Goal: Task Accomplishment & Management: Manage account settings

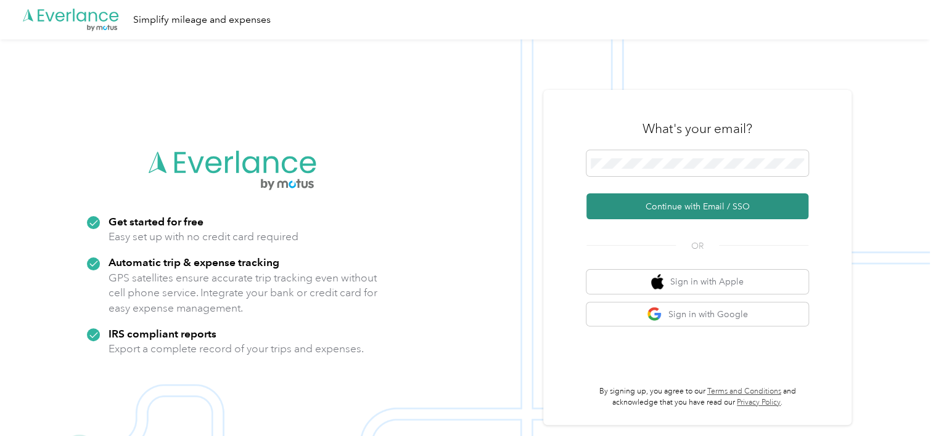
click at [654, 208] on button "Continue with Email / SSO" at bounding box center [697, 207] width 222 height 26
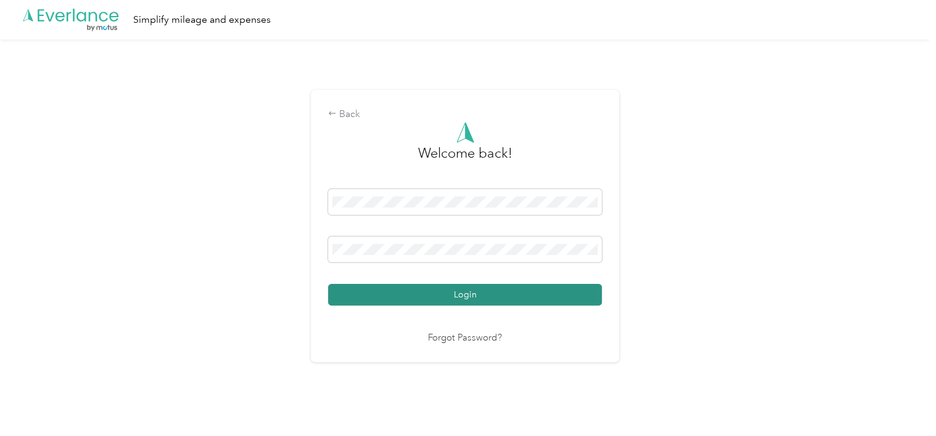
click at [510, 298] on button "Login" at bounding box center [465, 295] width 274 height 22
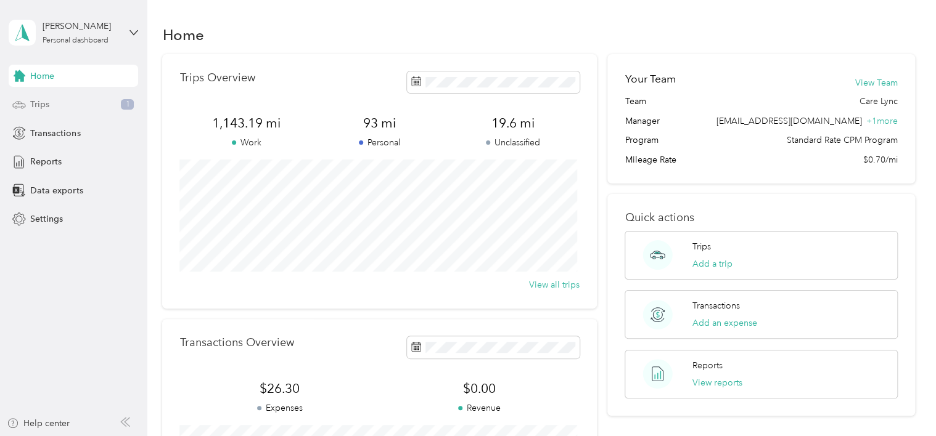
click at [50, 104] on div "Trips 1" at bounding box center [73, 105] width 129 height 22
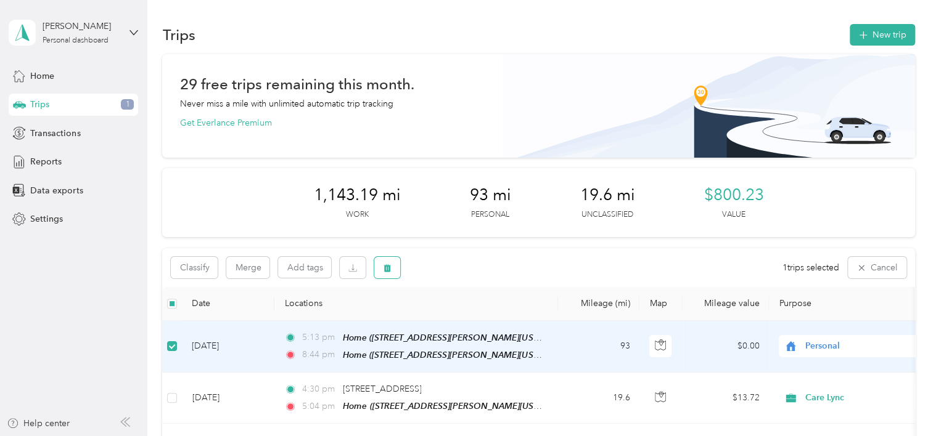
click at [383, 271] on button "button" at bounding box center [387, 268] width 26 height 22
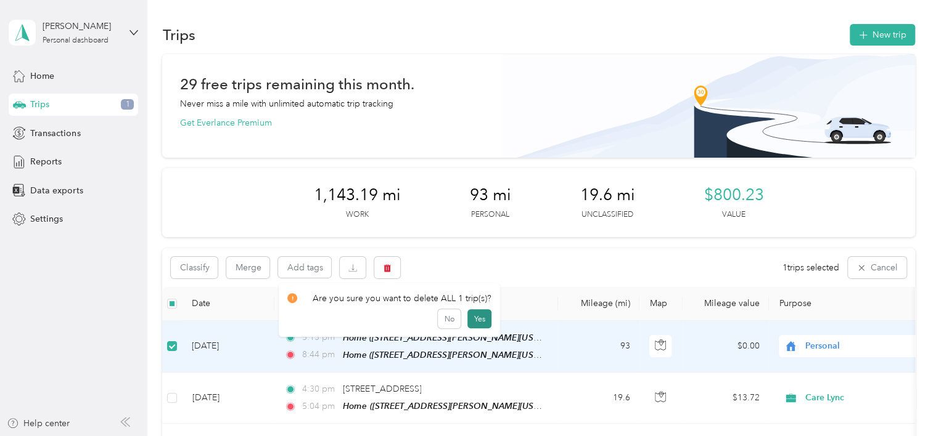
click at [475, 321] on button "Yes" at bounding box center [479, 319] width 24 height 20
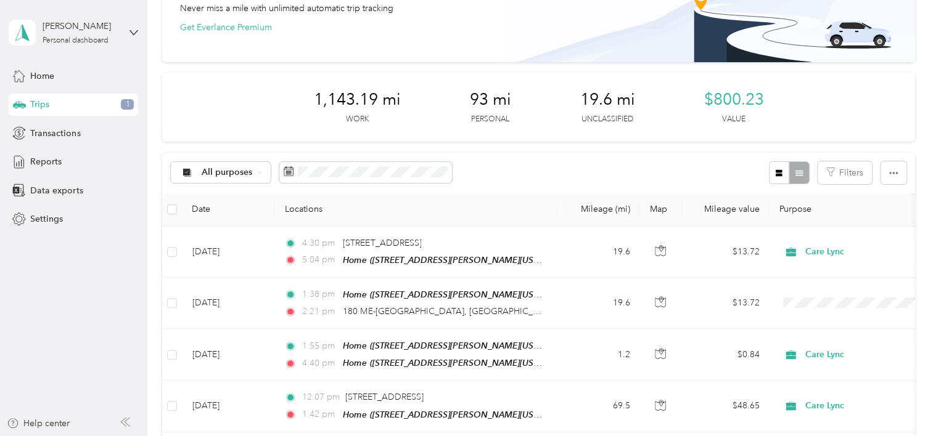
scroll to position [123, 0]
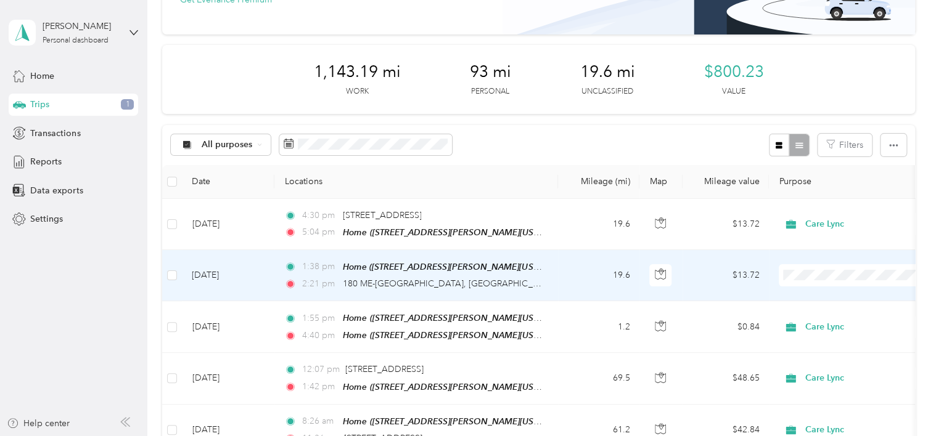
click at [826, 296] on span "Care Lync" at bounding box center [866, 297] width 114 height 13
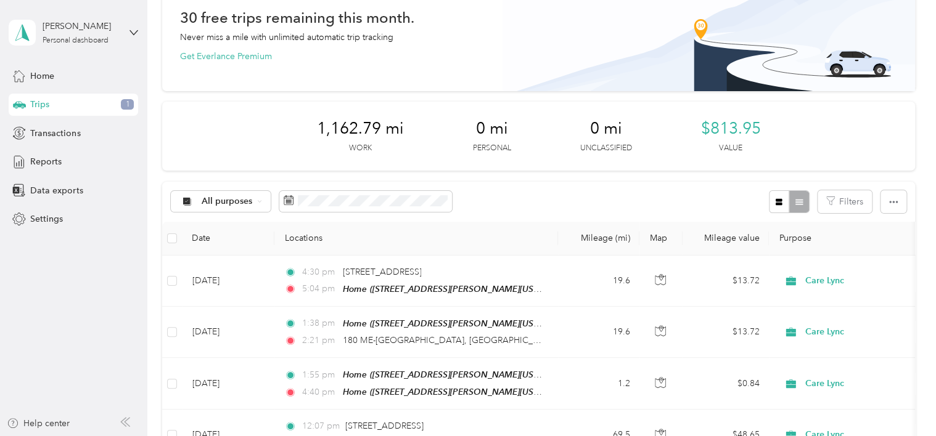
scroll to position [0, 0]
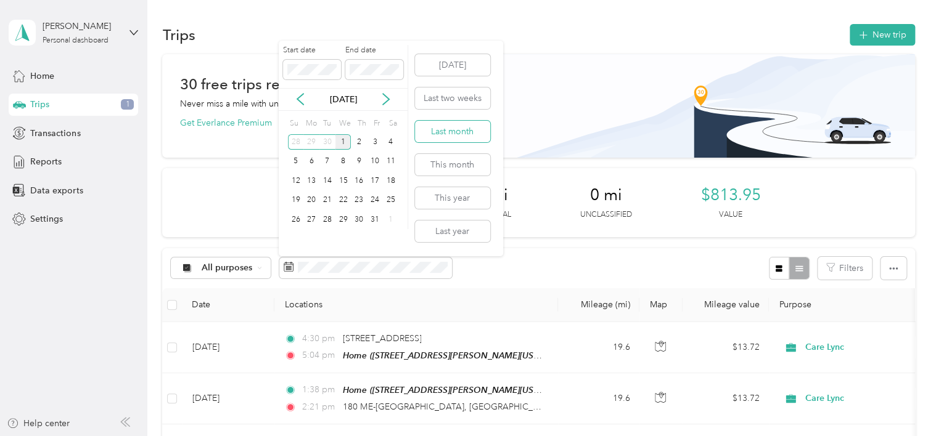
click at [443, 136] on button "Last month" at bounding box center [452, 132] width 75 height 22
